Goal: Transaction & Acquisition: Purchase product/service

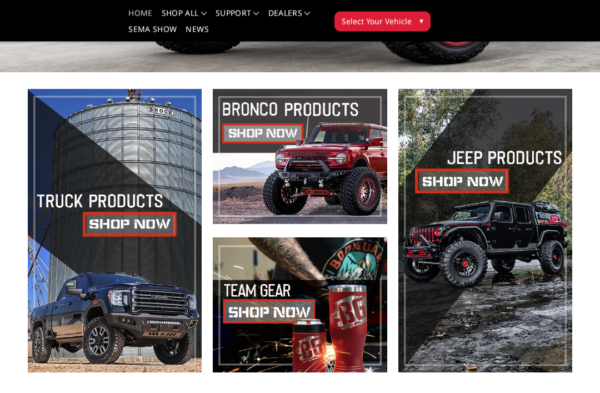
scroll to position [207, 0]
click at [103, 218] on span at bounding box center [115, 230] width 174 height 283
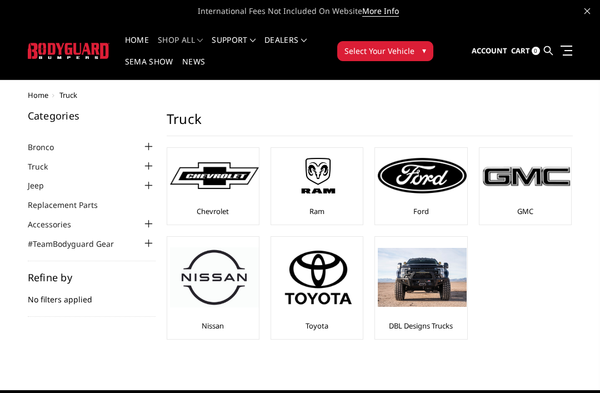
click at [437, 200] on div at bounding box center [422, 176] width 89 height 50
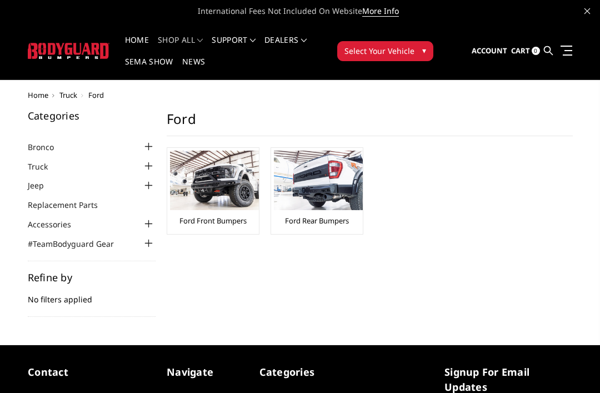
click at [231, 203] on img at bounding box center [214, 180] width 89 height 59
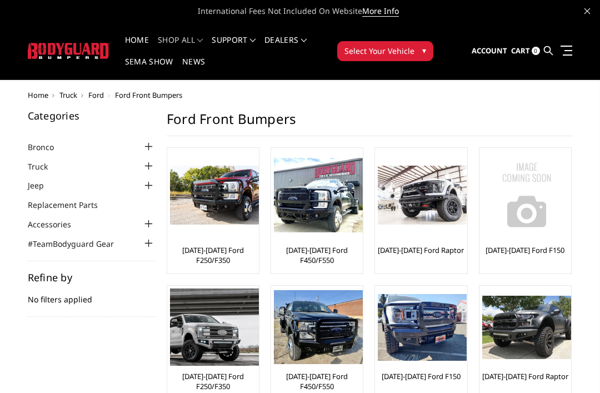
click at [231, 251] on link "[DATE]-[DATE] Ford F250/F350" at bounding box center [213, 255] width 86 height 20
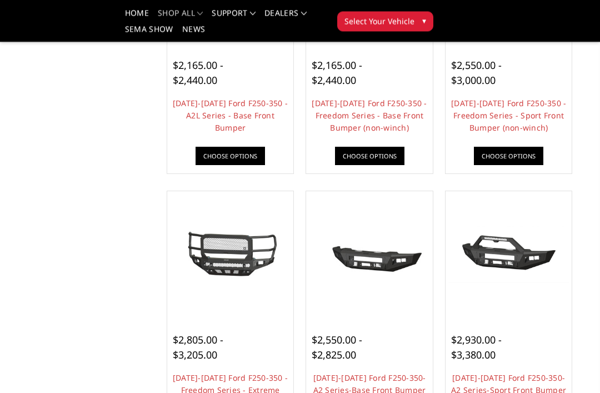
scroll to position [516, 0]
click at [516, 392] on link "[DATE]-[DATE] Ford F250-350-A2 Series-Sport Front Bumper (winch mount)" at bounding box center [508, 389] width 115 height 35
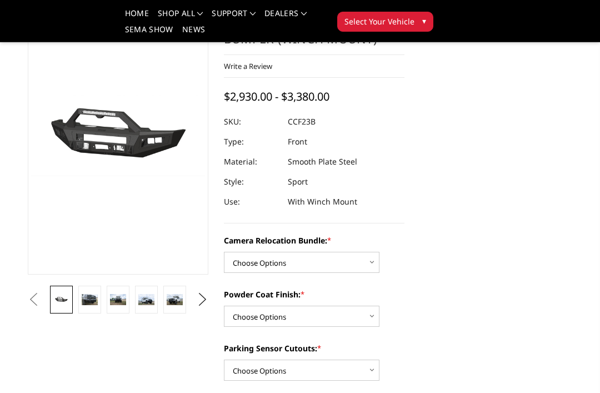
scroll to position [83, 0]
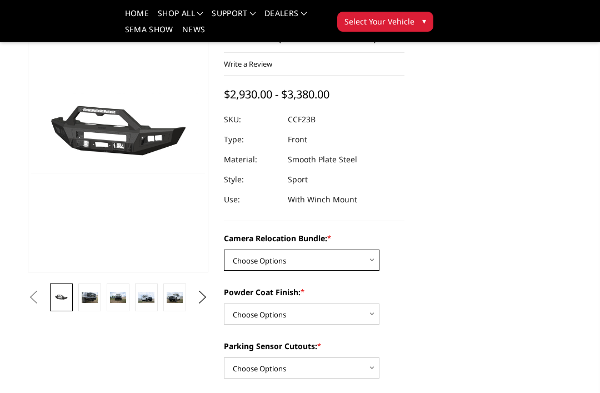
click at [368, 261] on select "Choose Options WITHOUT Camera Relocation Bundle WITH Camera Relocation Bundle" at bounding box center [302, 259] width 156 height 21
select select "2614"
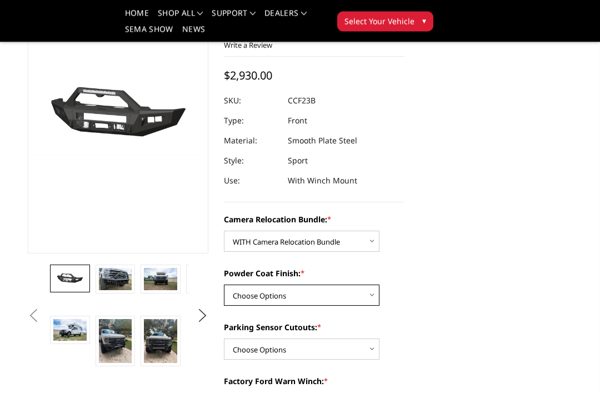
click at [368, 293] on select "Choose Options Textured Black Powder Coat Bare Metal" at bounding box center [302, 295] width 156 height 21
select select "2613"
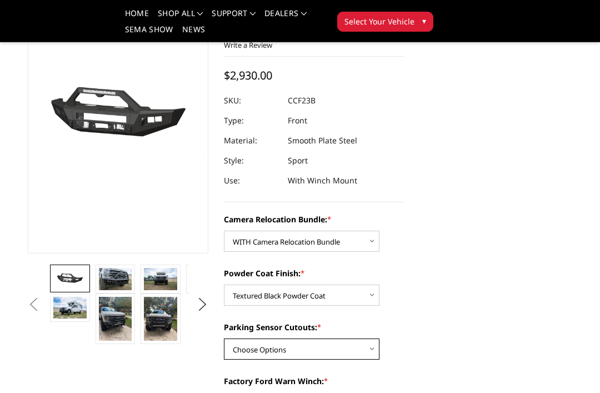
click at [367, 356] on select "Choose Options Yes - With Parking Sensor Cutouts No - Without Parking Sensor Cu…" at bounding box center [302, 348] width 156 height 21
select select "2611"
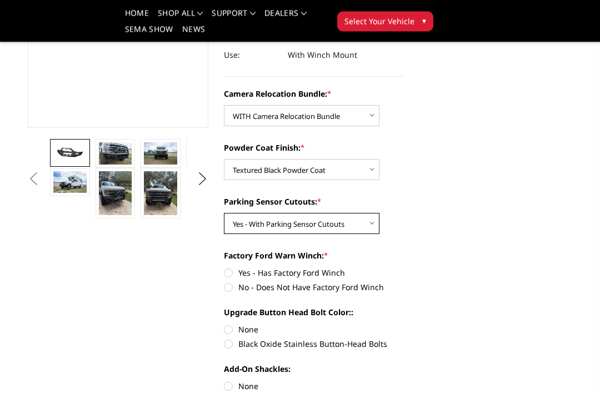
scroll to position [228, 0]
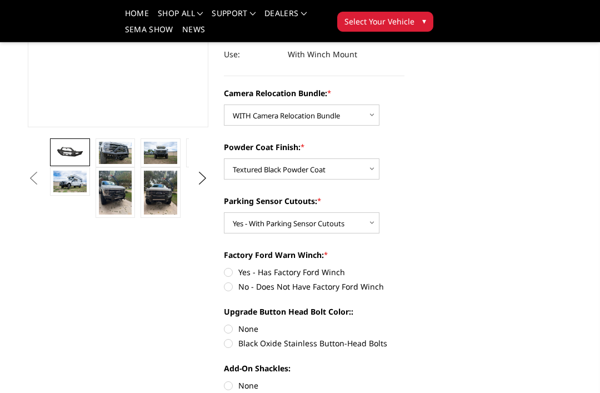
click at [238, 291] on label "No - Does Not Have Factory Ford Winch" at bounding box center [314, 287] width 181 height 12
click at [404, 267] on input "No - Does Not Have Factory Ford Winch" at bounding box center [404, 266] width 1 height 1
radio input "true"
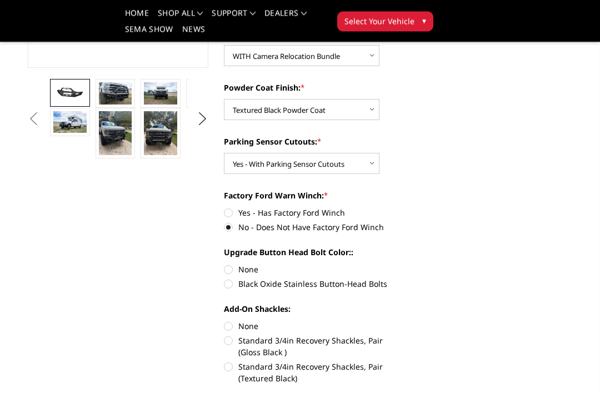
scroll to position [291, 0]
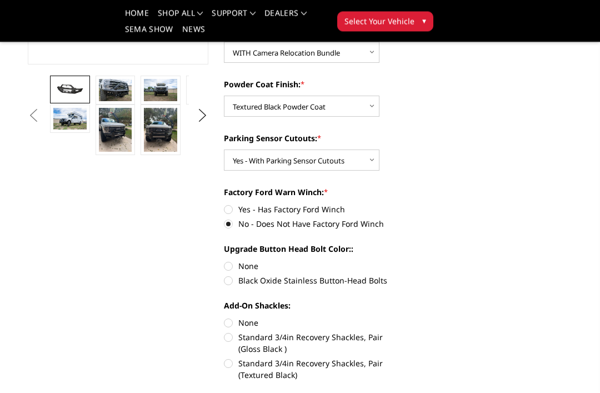
click at [236, 269] on label "None" at bounding box center [314, 267] width 181 height 12
click at [224, 261] on input "None" at bounding box center [224, 261] width 1 height 1
radio input "true"
click at [232, 281] on label "Black Oxide Stainless Button-Head Bolts" at bounding box center [314, 280] width 181 height 12
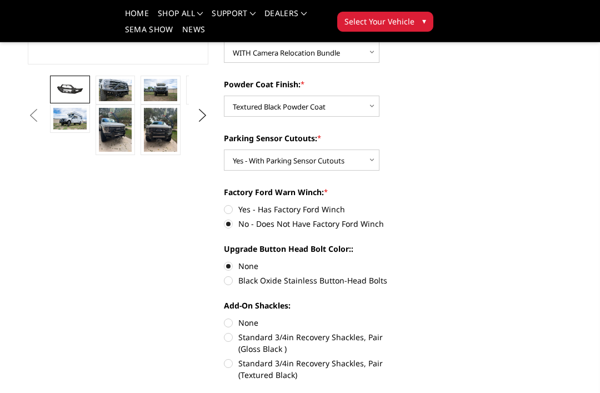
click at [404, 261] on input "Black Oxide Stainless Button-Head Bolts" at bounding box center [404, 260] width 1 height 1
radio input "true"
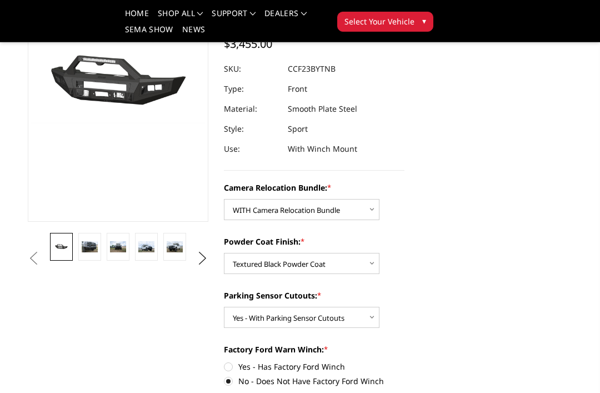
scroll to position [0, 0]
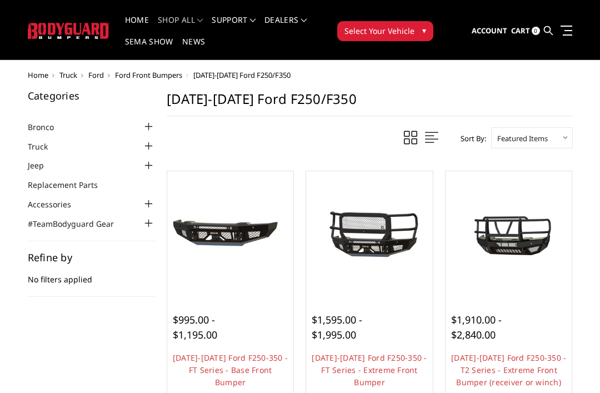
scroll to position [22, 0]
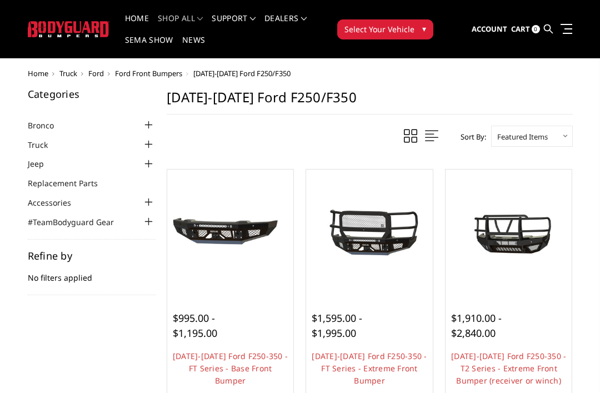
click at [217, 336] on span "$995.00 - $1,195.00" at bounding box center [195, 325] width 44 height 28
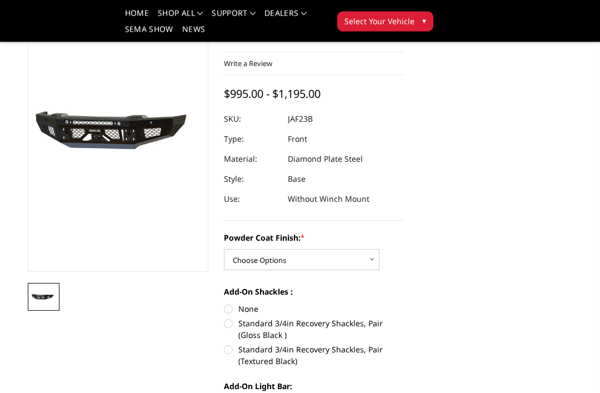
scroll to position [84, 0]
click at [376, 249] on select "Choose Options Bare Metal Gloss Black Powder Coat Textured Black Powder Coat" at bounding box center [302, 259] width 156 height 21
select select "3380"
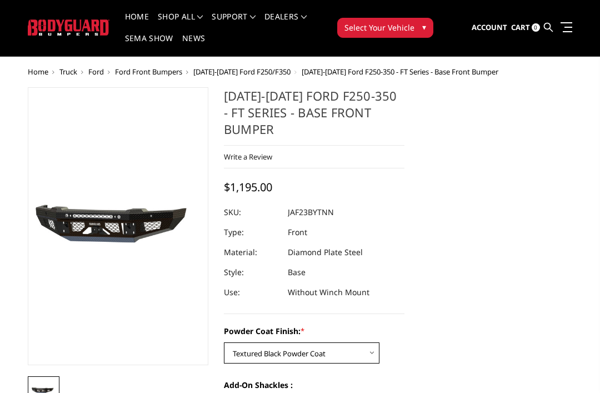
scroll to position [0, 0]
